Goal: Information Seeking & Learning: Learn about a topic

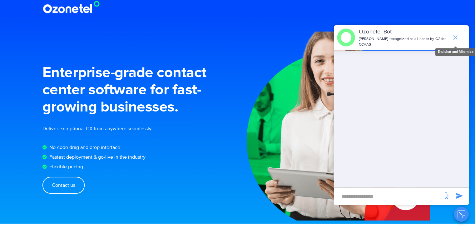
click at [458, 38] on icon "end chat or minimize" at bounding box center [456, 38] width 8 height 8
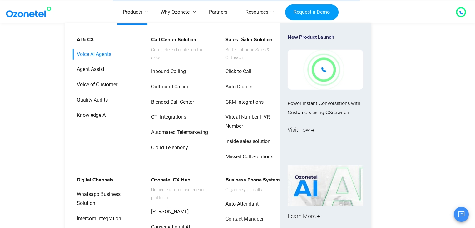
click at [100, 55] on link "Voice AI Agents" at bounding box center [92, 54] width 39 height 11
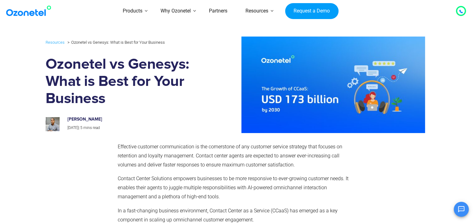
scroll to position [68, 0]
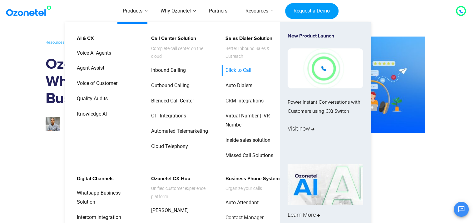
click at [236, 65] on link "Click to Call" at bounding box center [237, 70] width 31 height 11
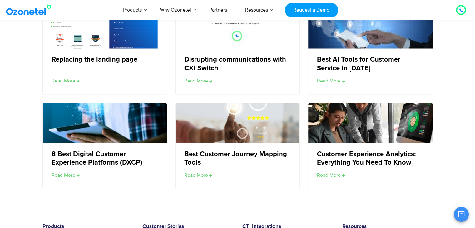
scroll to position [794, 0]
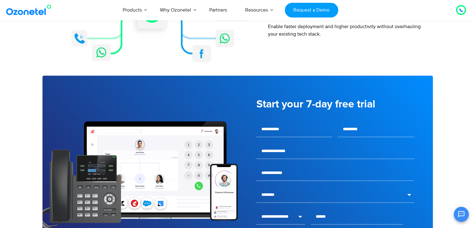
drag, startPoint x: 461, startPoint y: 131, endPoint x: 432, endPoint y: 64, distance: 72.8
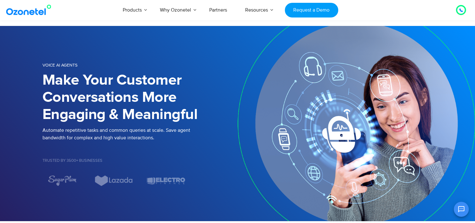
scroll to position [0, 0]
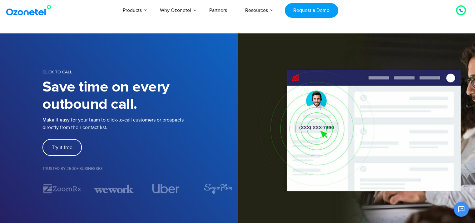
click at [193, 67] on div "CLICK TO CALL Save time on every outbound call. Make it easy for your team to c…" at bounding box center [238, 131] width 400 height 152
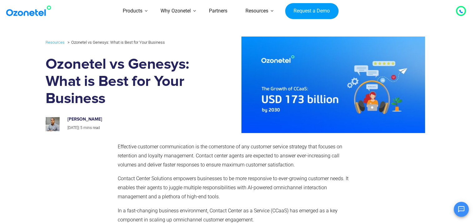
click at [187, 87] on h1 "Ozonetel vs Genesys: What is Best for Your Business" at bounding box center [126, 82] width 160 height 52
